Goal: Contribute content

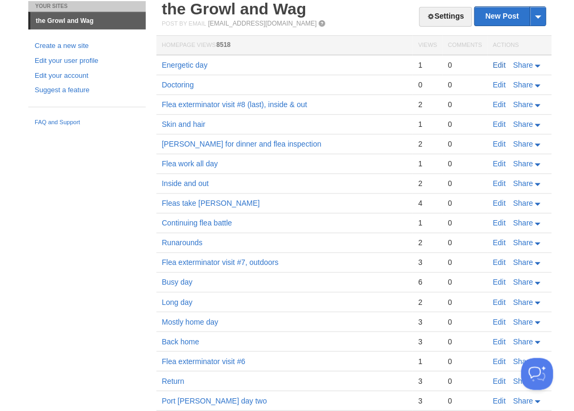
click at [497, 64] on link "Edit" at bounding box center [498, 65] width 13 height 9
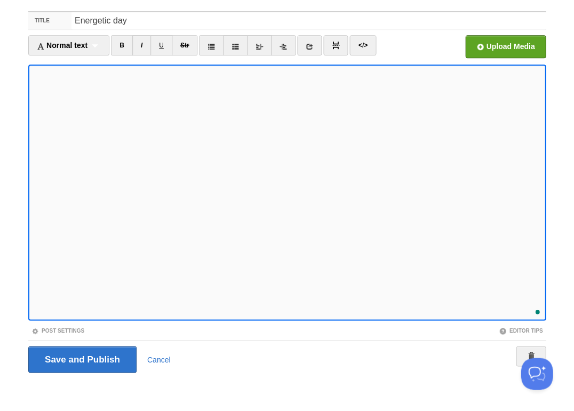
scroll to position [663, 0]
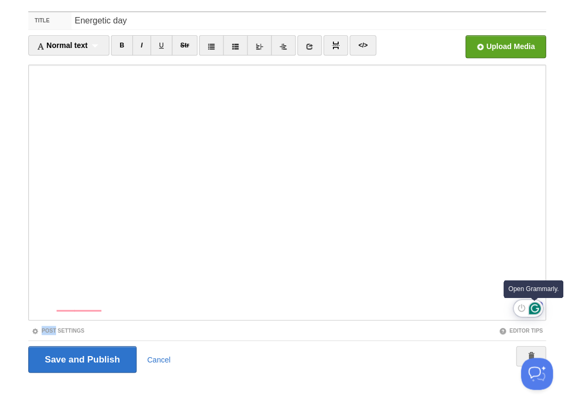
click at [535, 308] on icon "Open Grammarly. 0 Suggestions." at bounding box center [534, 308] width 12 height 12
click at [533, 307] on icon "Open Grammarly. 0 Suggestions." at bounding box center [534, 308] width 12 height 12
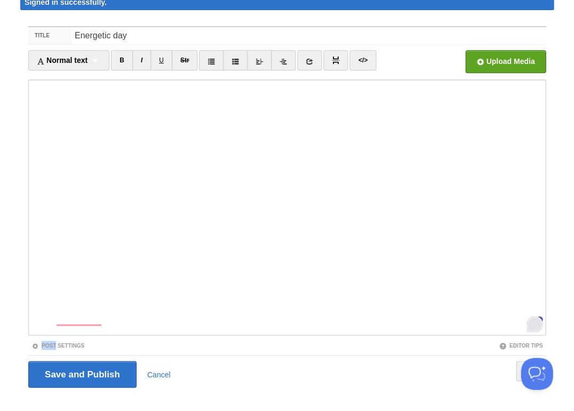
scroll to position [60, 0]
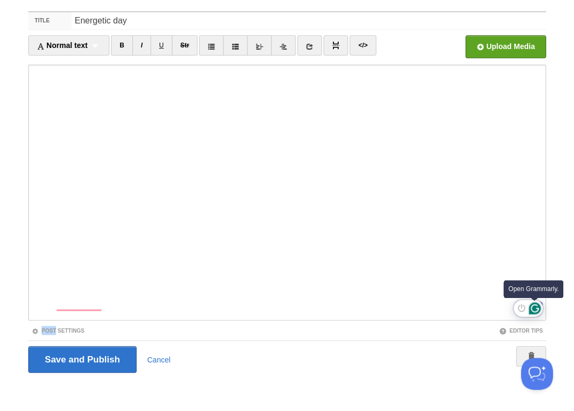
click at [535, 310] on icon "Open Grammarly. 0 Suggestions." at bounding box center [534, 308] width 12 height 12
click at [530, 315] on span at bounding box center [534, 309] width 15 height 16
click at [525, 310] on button "Turn off Grammarly on this website" at bounding box center [521, 308] width 14 height 14
click at [532, 311] on div at bounding box center [534, 309] width 15 height 16
click at [530, 309] on div at bounding box center [534, 309] width 15 height 16
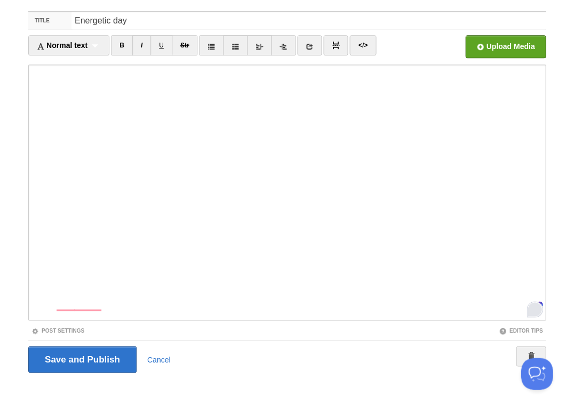
click at [533, 309] on div at bounding box center [534, 309] width 15 height 16
click at [559, 321] on body "Dashboard Logout Signed in successfully. Signed in successfully. × Post created…" at bounding box center [287, 176] width 574 height 473
click at [539, 313] on div at bounding box center [534, 309] width 15 height 16
drag, startPoint x: 540, startPoint y: 303, endPoint x: 446, endPoint y: 343, distance: 102.5
click at [446, 343] on fieldset "Title Energetic day Normal text Normal text Heading 1 Heading 2 Heading 3 B I U…" at bounding box center [286, 195] width 517 height 369
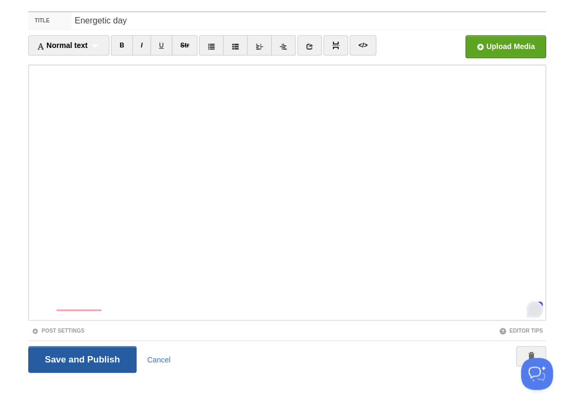
click at [81, 357] on input "Save and Publish" at bounding box center [82, 359] width 108 height 27
